Goal: Check status: Check status

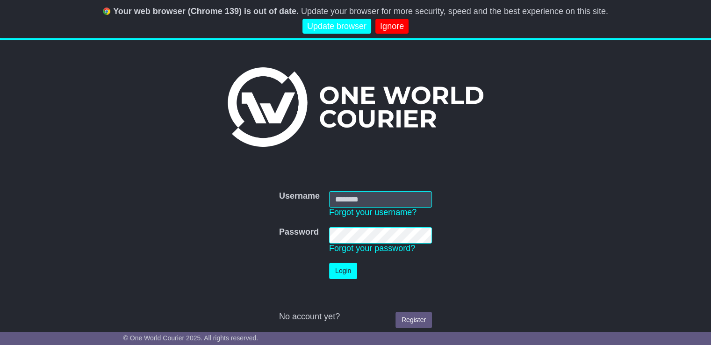
type input "**********"
click at [345, 272] on button "Login" at bounding box center [343, 271] width 28 height 16
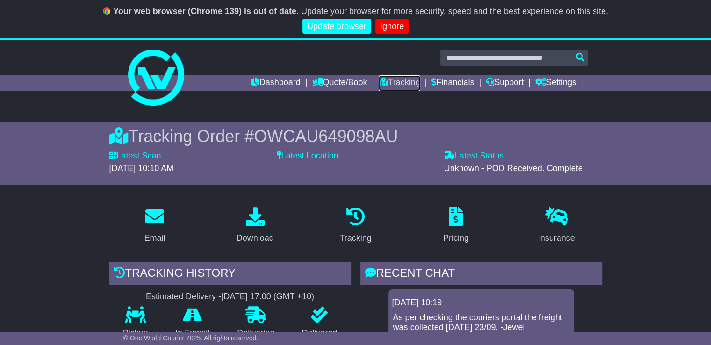
click at [395, 84] on link "Tracking" at bounding box center [399, 83] width 41 height 16
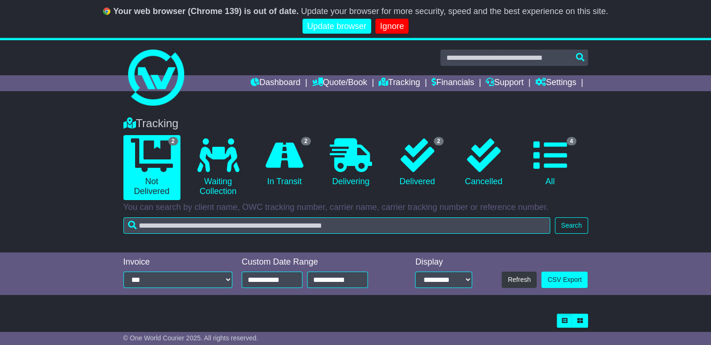
scroll to position [123, 0]
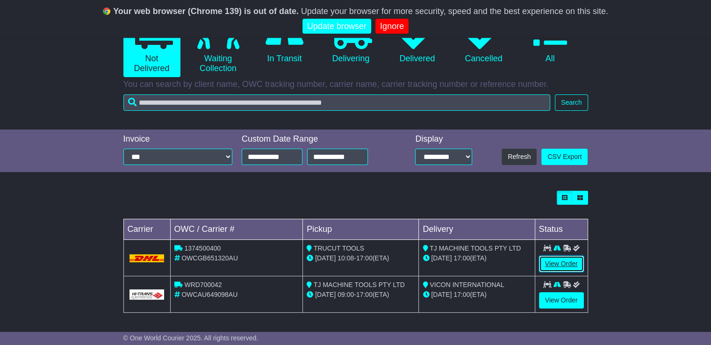
click at [563, 263] on link "View Order" at bounding box center [561, 264] width 45 height 16
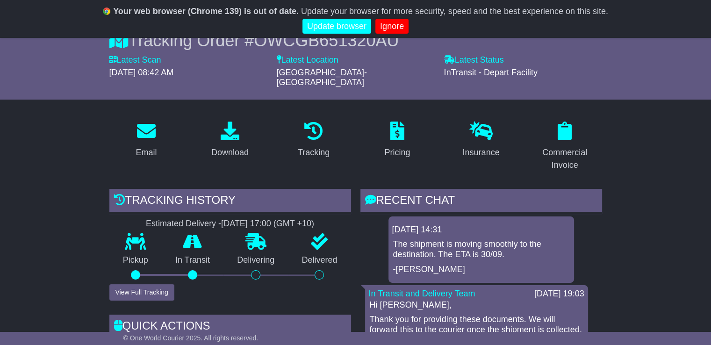
scroll to position [93, 0]
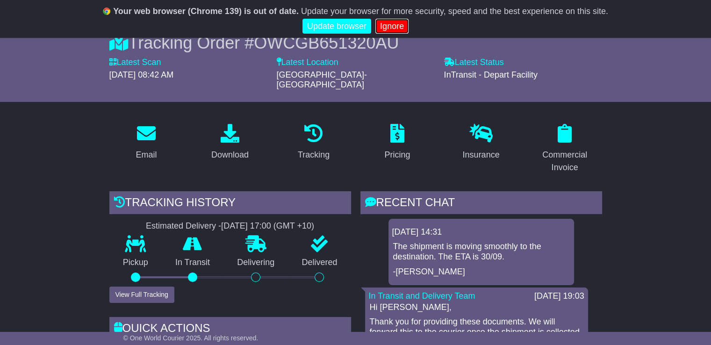
click at [392, 29] on link "Ignore" at bounding box center [391, 26] width 33 height 15
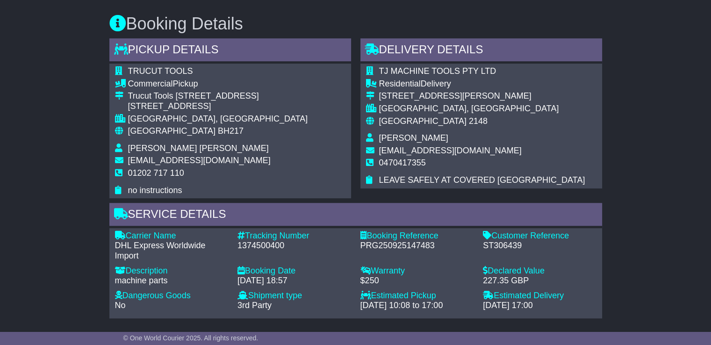
scroll to position [545, 0]
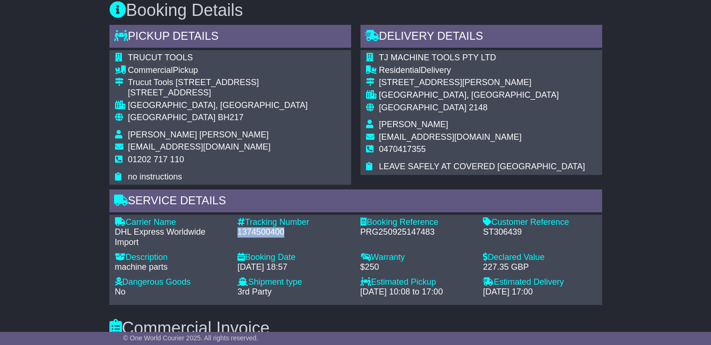
drag, startPoint x: 237, startPoint y: 222, endPoint x: 283, endPoint y: 221, distance: 45.3
click at [283, 227] on div "1374500400" at bounding box center [294, 232] width 114 height 10
copy div "1374500400"
